Goal: Transaction & Acquisition: Purchase product/service

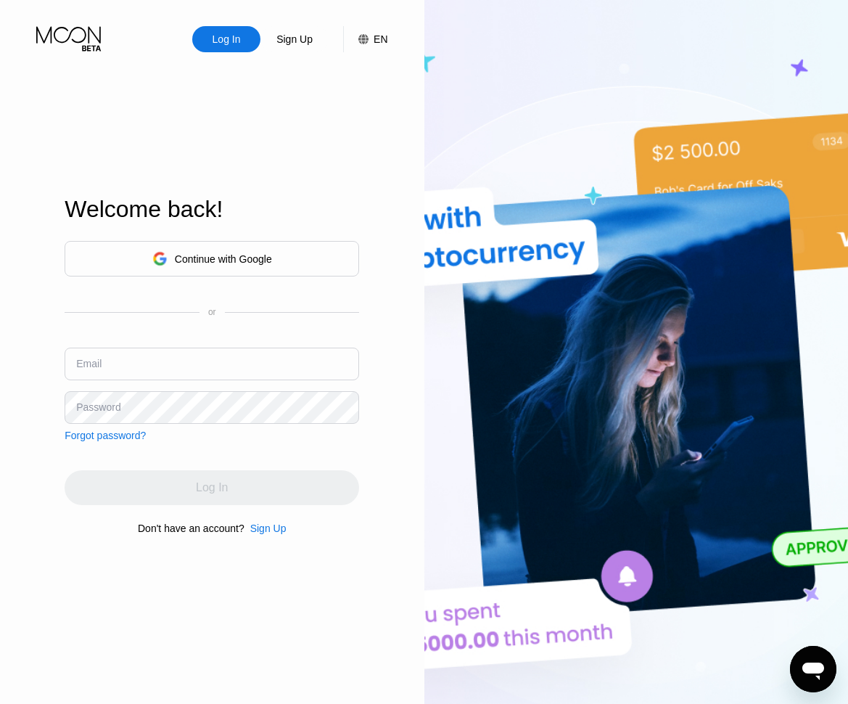
type input "[EMAIL_ADDRESS][DOMAIN_NAME]"
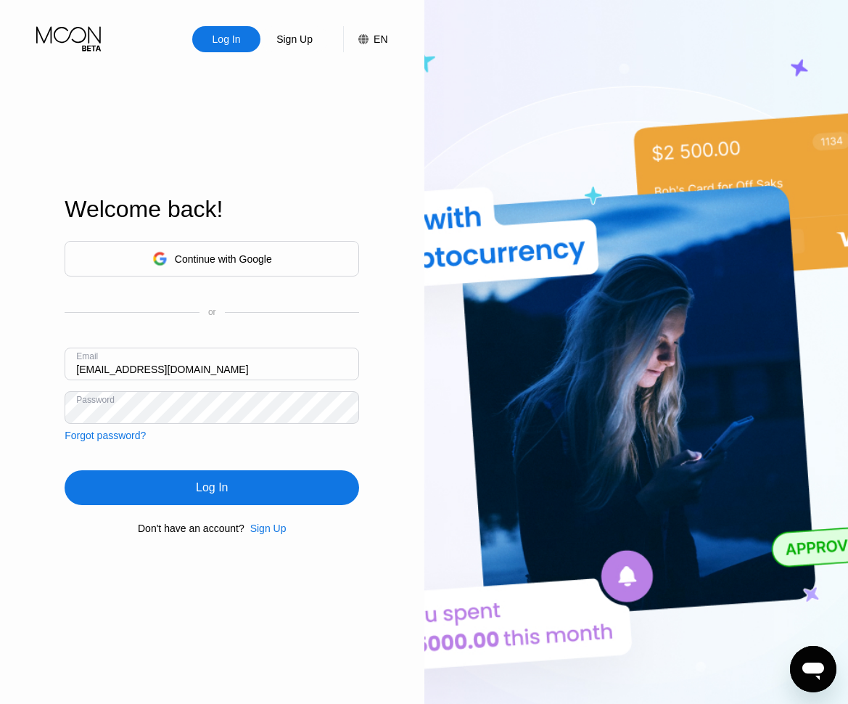
click at [214, 458] on div "Continue with Google or Email command2grow@protonmail.com Password Forgot passw…" at bounding box center [212, 387] width 295 height 295
click at [211, 488] on div "Log In" at bounding box center [212, 487] width 32 height 15
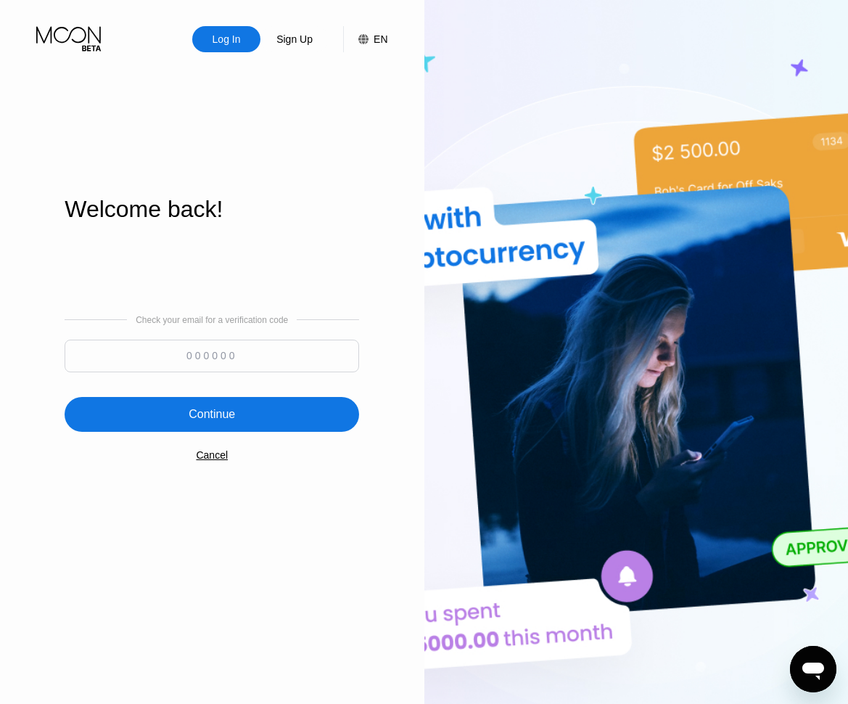
click at [224, 362] on input at bounding box center [212, 356] width 295 height 33
paste input "936465"
click at [224, 362] on input "936465" at bounding box center [212, 356] width 295 height 33
type input "936465"
click at [226, 419] on div "Continue" at bounding box center [212, 414] width 46 height 15
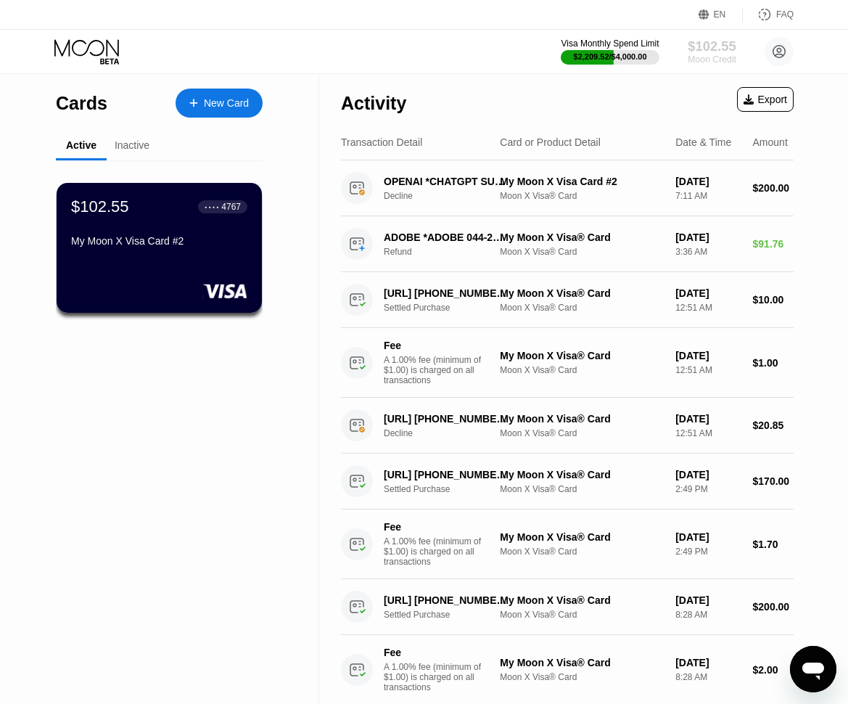
click at [705, 46] on div "$102.55" at bounding box center [712, 45] width 49 height 15
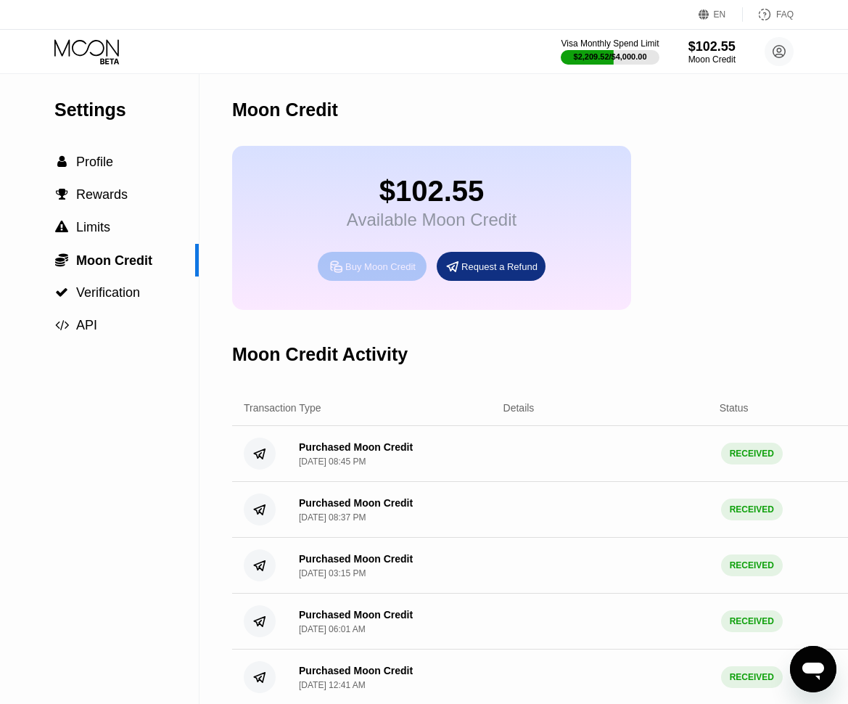
click at [391, 271] on div "Buy Moon Credit" at bounding box center [380, 266] width 70 height 12
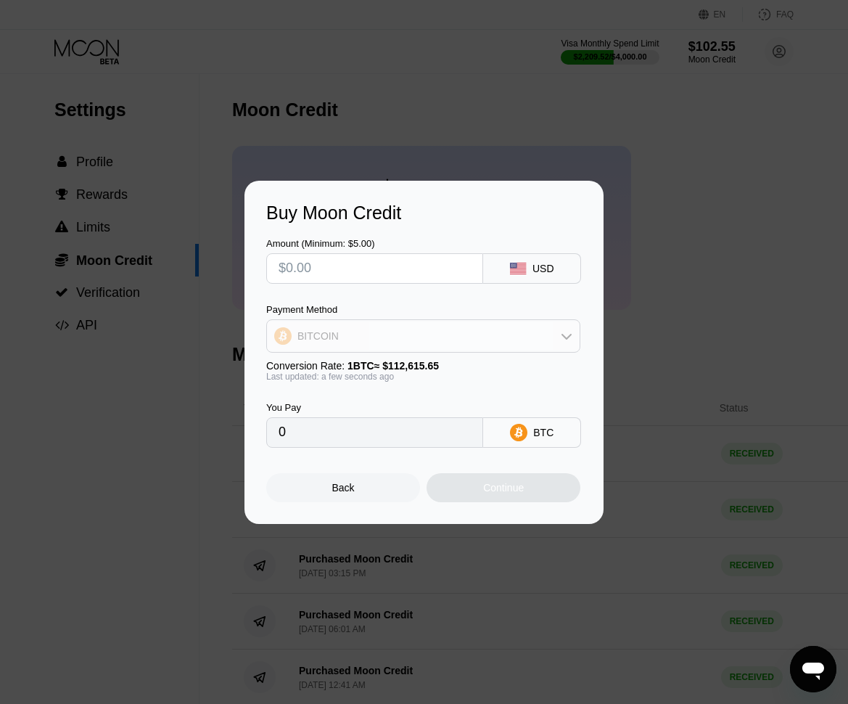
click at [566, 342] on div "BITCOIN" at bounding box center [423, 335] width 313 height 29
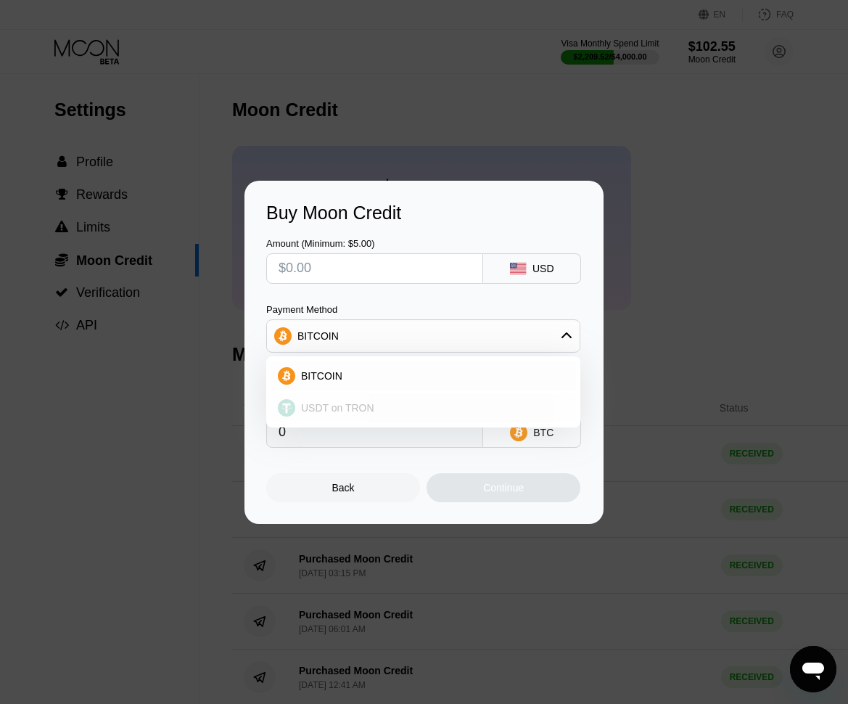
click at [477, 399] on div "USDT on TRON" at bounding box center [423, 407] width 305 height 29
type input "0.00"
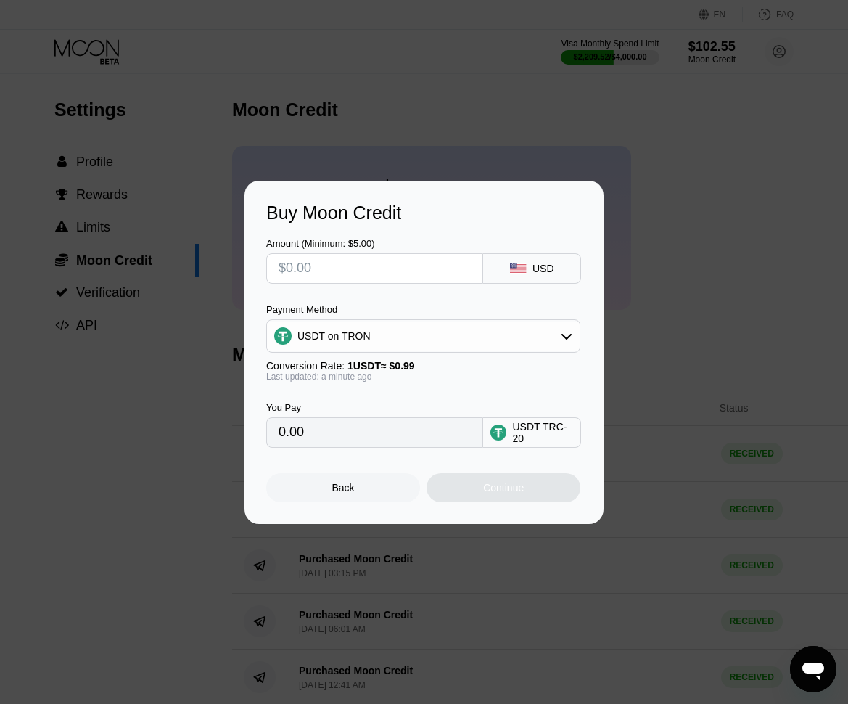
click at [368, 270] on input "text" at bounding box center [375, 268] width 192 height 29
type input "$4"
type input "4.04"
type input "$48"
type input "48.48"
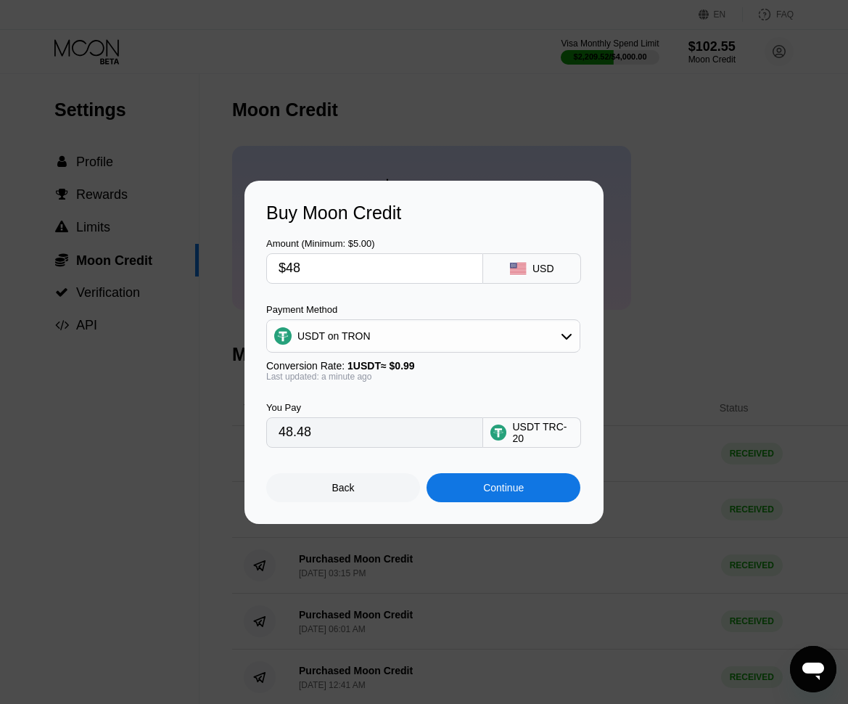
type input "$480"
type input "484.85"
type input "$48"
type input "48.48"
type input "$4"
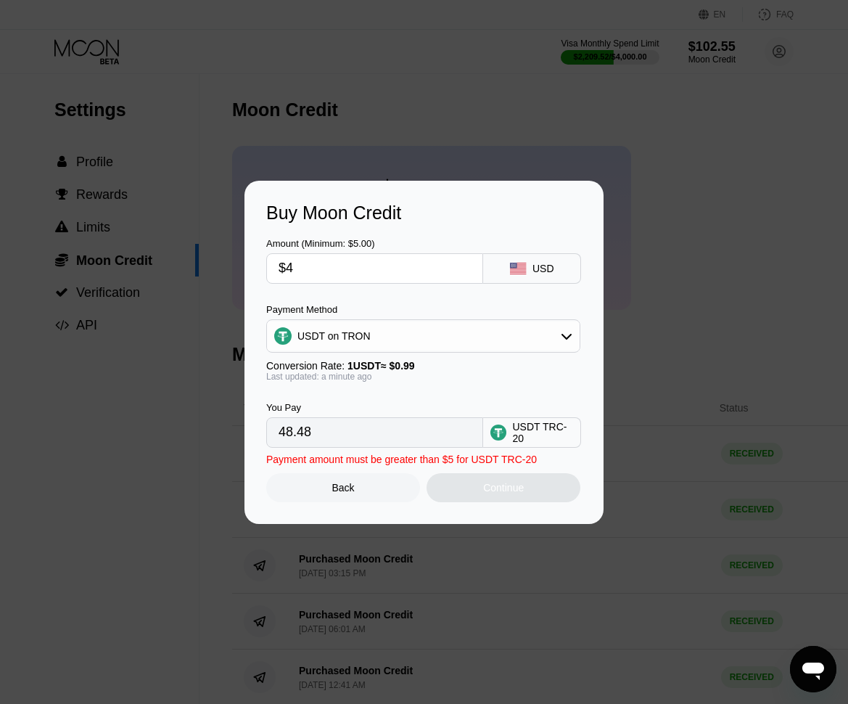
type input "4.04"
type input "$49"
type input "49.49"
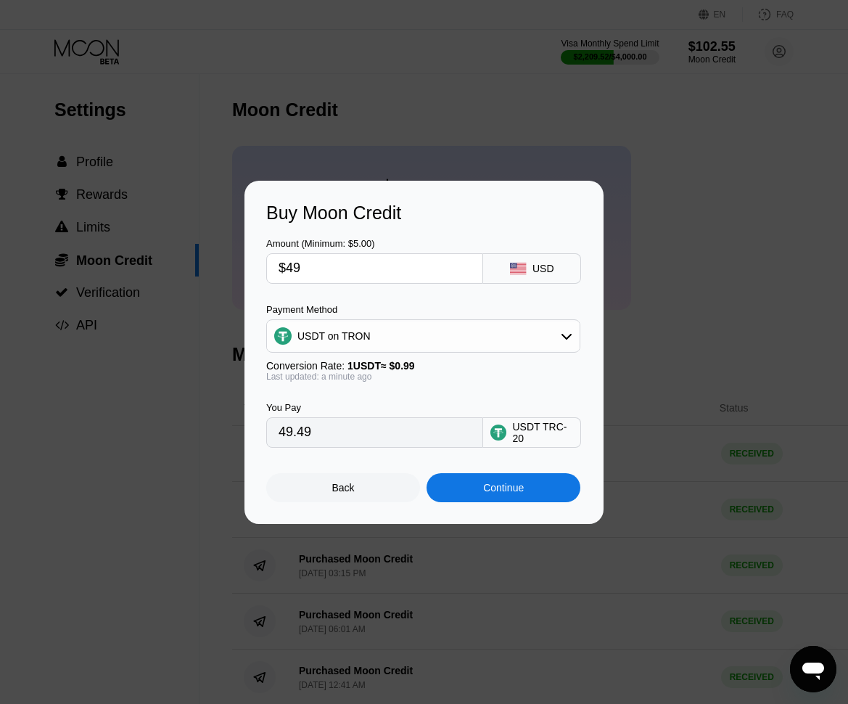
type input "$490"
type input "494.95"
type input "$49"
type input "49.49"
type input "$4"
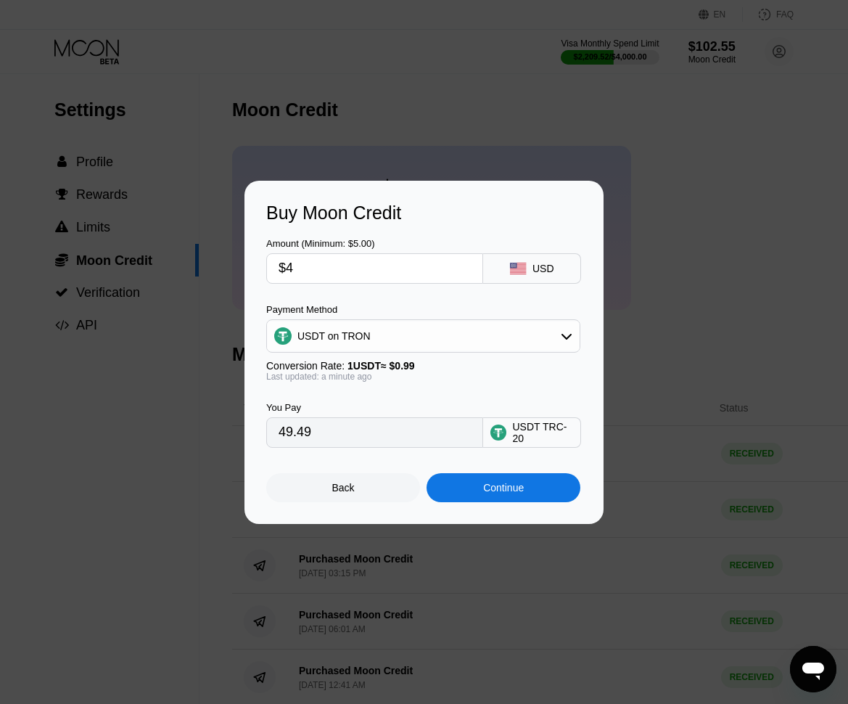
type input "4.04"
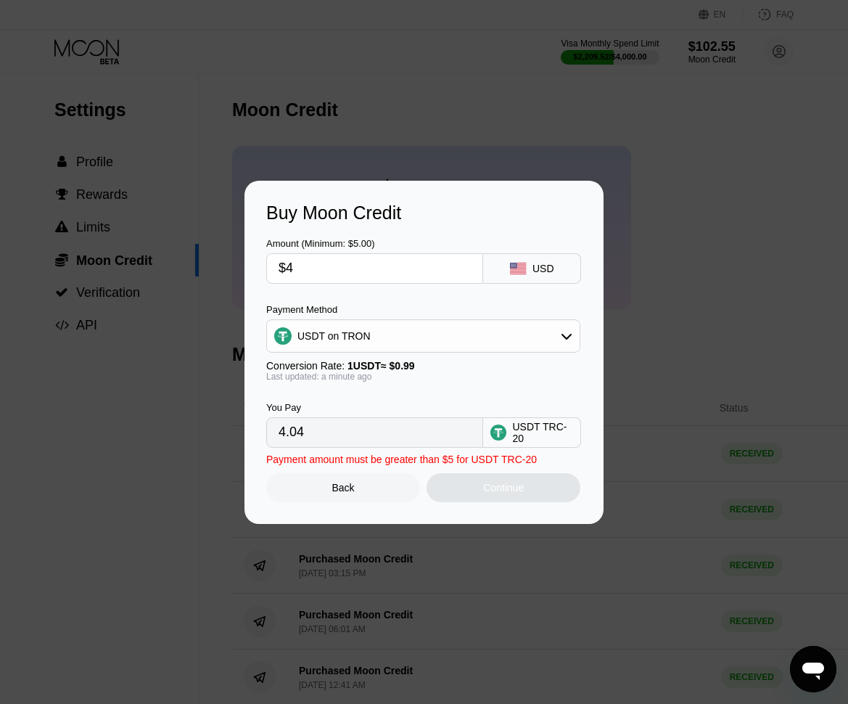
type input "$48"
type input "48.48"
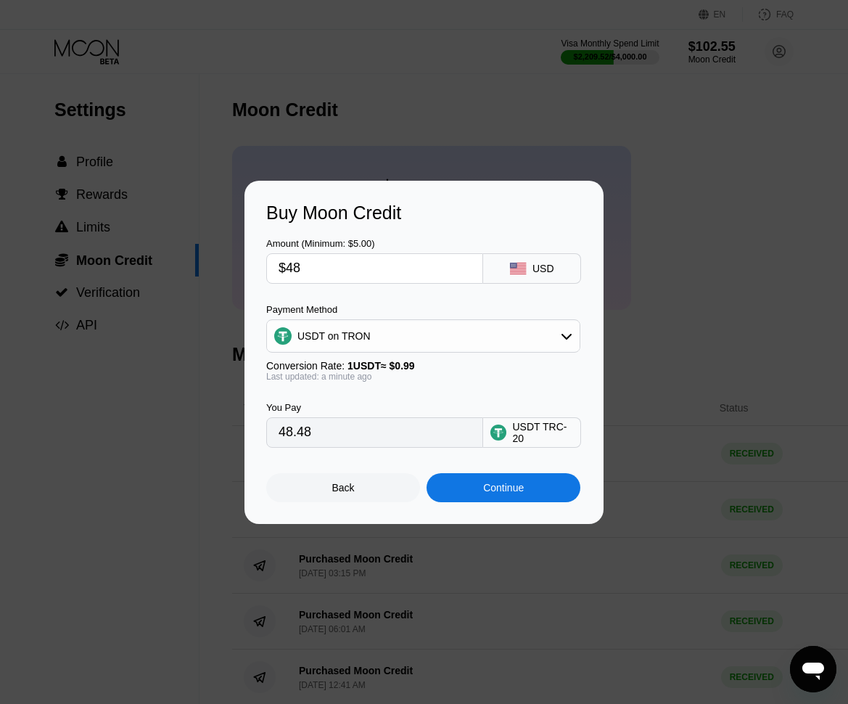
type input "$489"
type input "493.94"
type input "$489"
click at [498, 486] on div "Continue" at bounding box center [503, 488] width 41 height 12
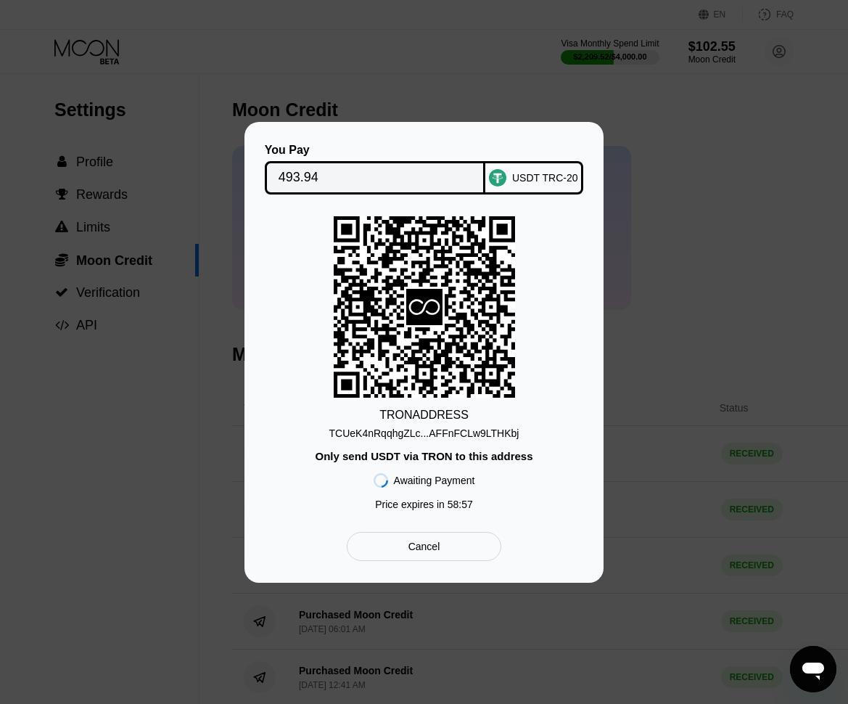
click at [428, 432] on div "TCUeK4nRqqhgZLc...AFFnFCLw9LTHKbj" at bounding box center [424, 433] width 190 height 12
click at [453, 433] on div "TCUeK4nRqqhgZLc...AFFnFCLw9LTHKbj" at bounding box center [424, 433] width 190 height 12
click at [519, 448] on div "TRON ADDRESS TCUeK4nRqqhgZLc...AFFnFCLw9LTHKbj Only send USDT via TRON to this …" at bounding box center [424, 366] width 316 height 301
click at [645, 366] on div "You Pay 493.94 USDT TRC-20 TRON ADDRESS TCUeK4nRqqhgZLc...AFFnFCLw9LTHKbj Only …" at bounding box center [424, 352] width 848 height 461
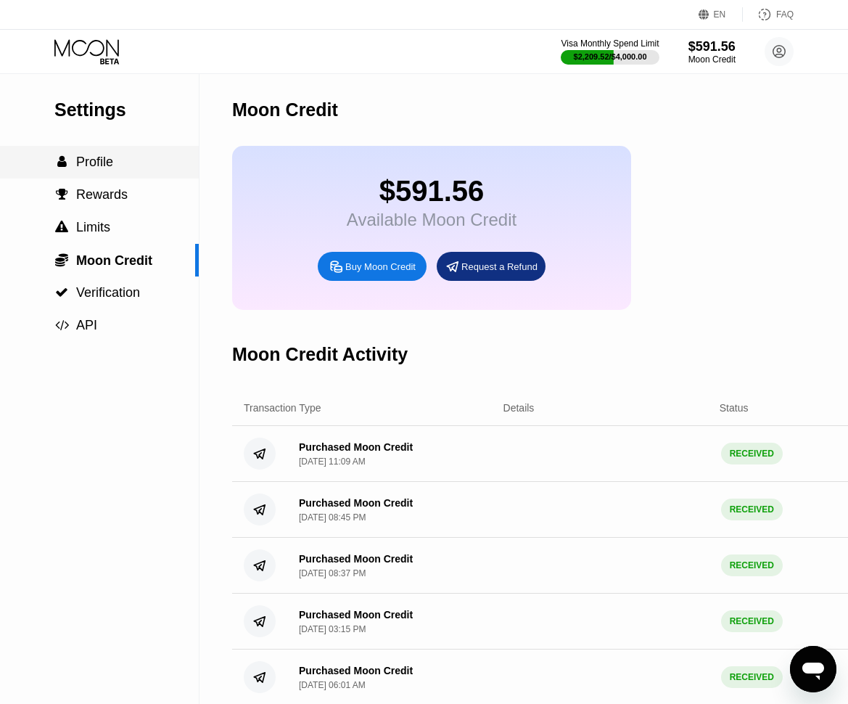
click at [99, 167] on span "Profile" at bounding box center [94, 162] width 37 height 15
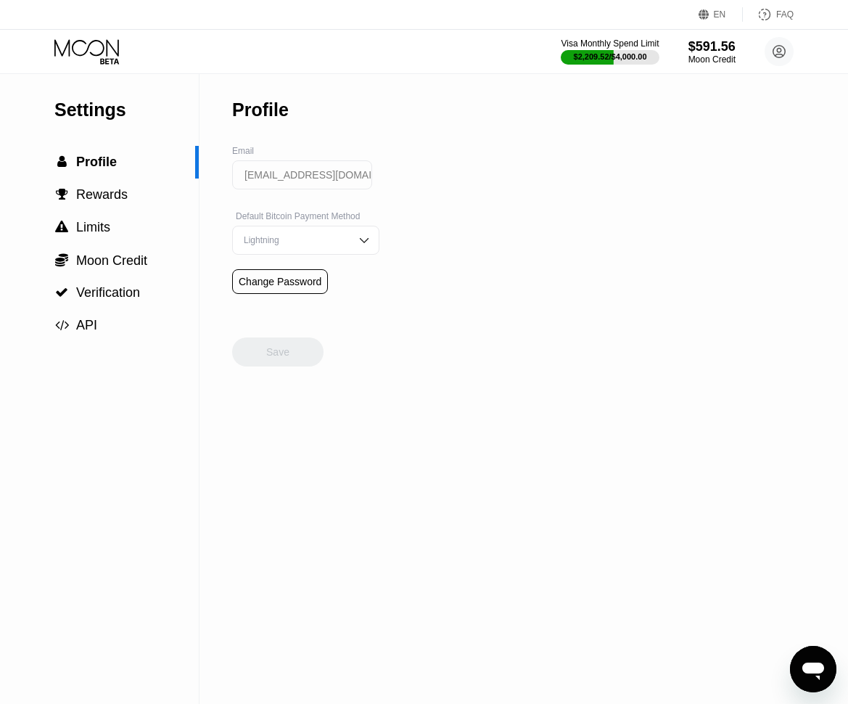
click at [107, 57] on icon at bounding box center [87, 51] width 67 height 25
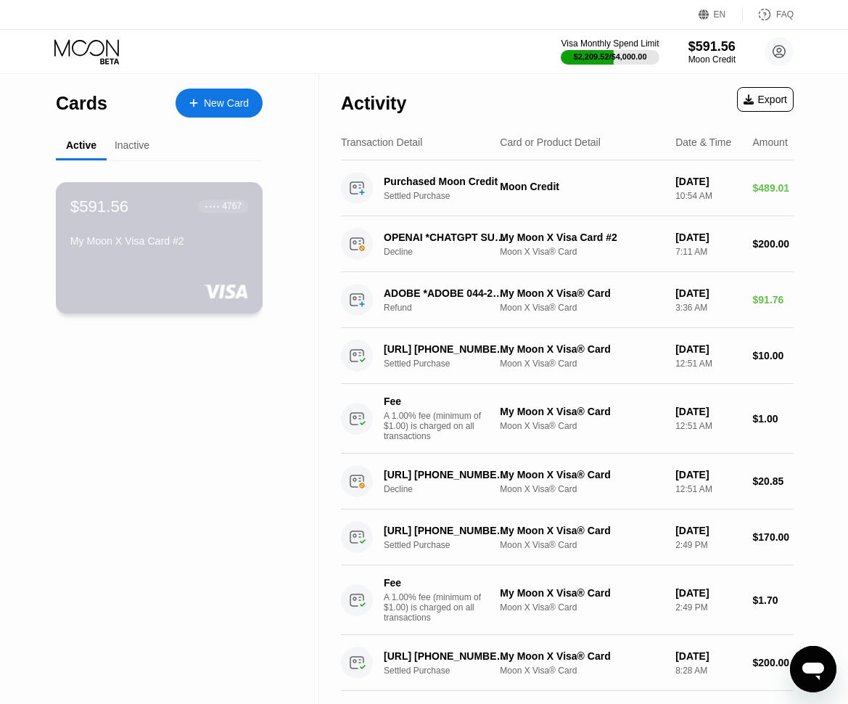
click at [153, 248] on div "My Moon X Visa Card #2" at bounding box center [159, 243] width 178 height 17
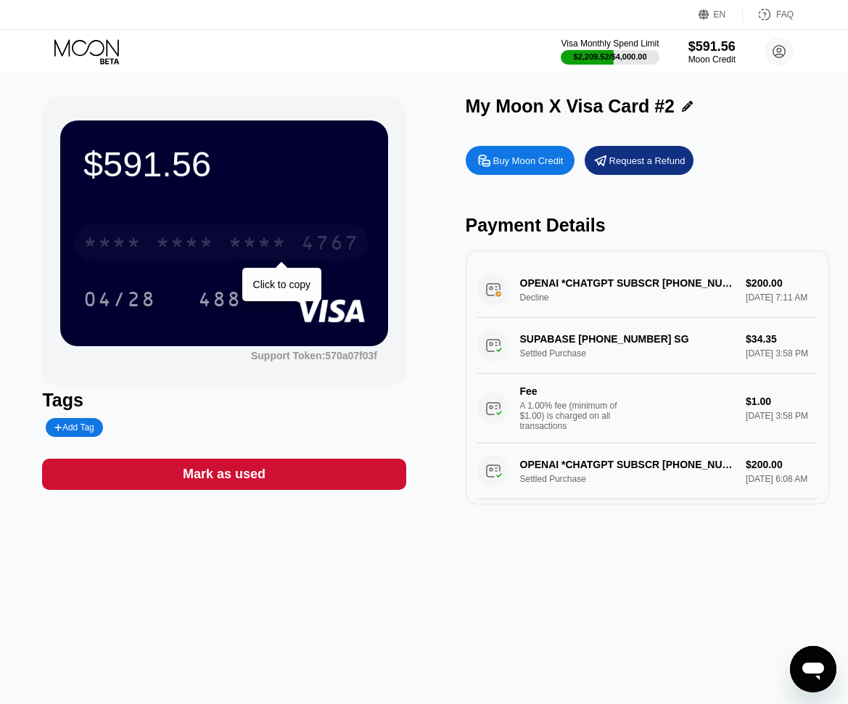
click at [321, 249] on div "4767" at bounding box center [330, 244] width 58 height 23
